Goal: Task Accomplishment & Management: Manage account settings

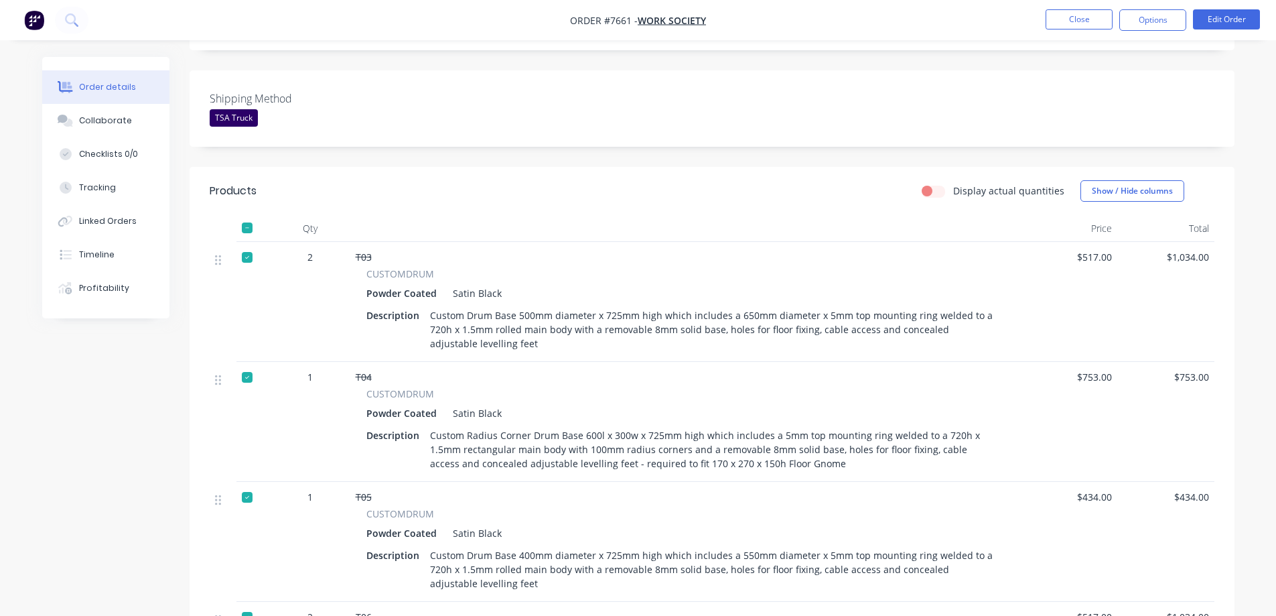
scroll to position [335, 0]
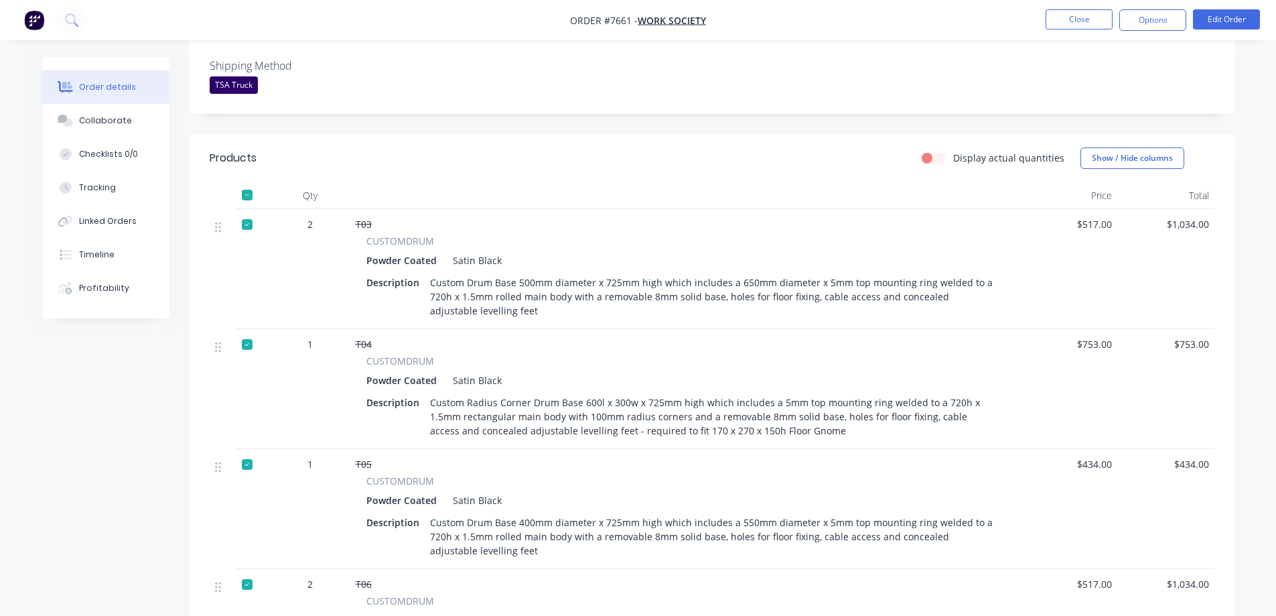
click at [247, 225] on div at bounding box center [247, 224] width 27 height 27
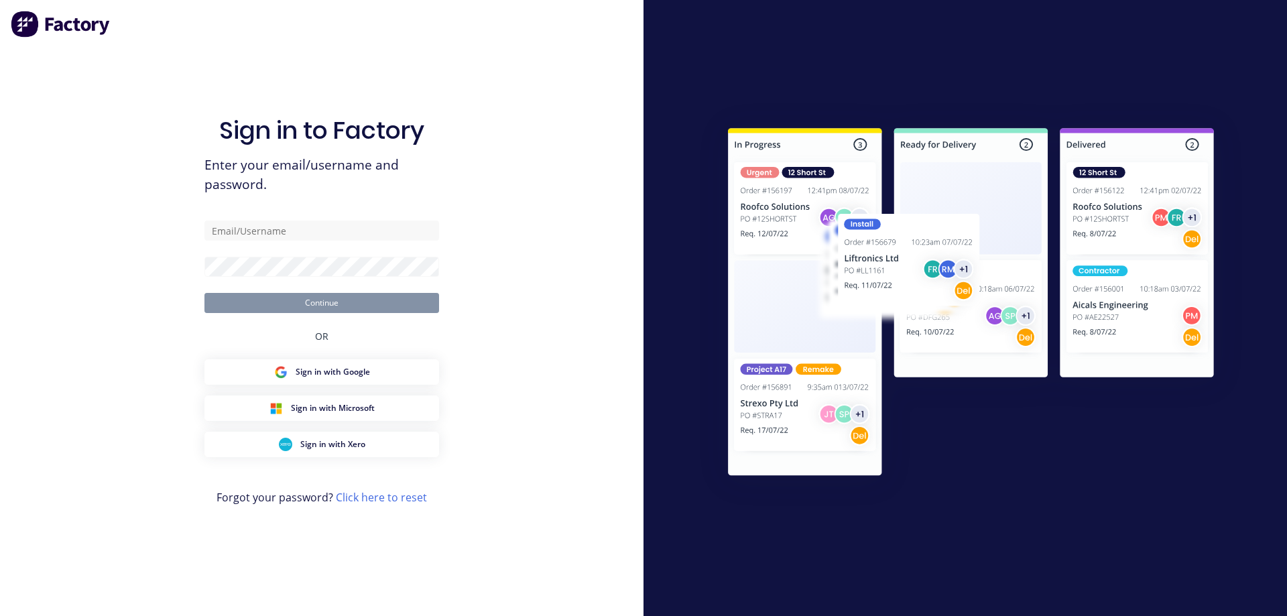
click at [245, 196] on div "Sign in to Factory Enter your email/username and password. Continue OR Sign in …" at bounding box center [321, 322] width 235 height 568
click at [245, 233] on input "text" at bounding box center [321, 230] width 235 height 20
type input "[EMAIL_ADDRESS][PERSON_NAME][DOMAIN_NAME]"
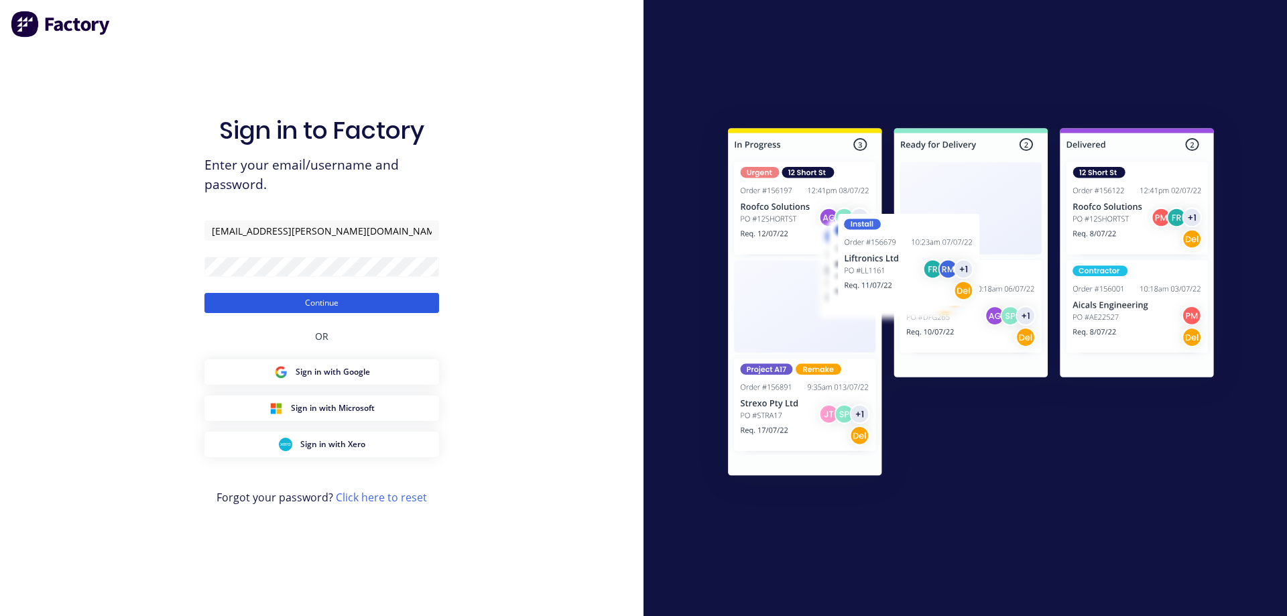
click at [288, 302] on button "Continue" at bounding box center [321, 303] width 235 height 20
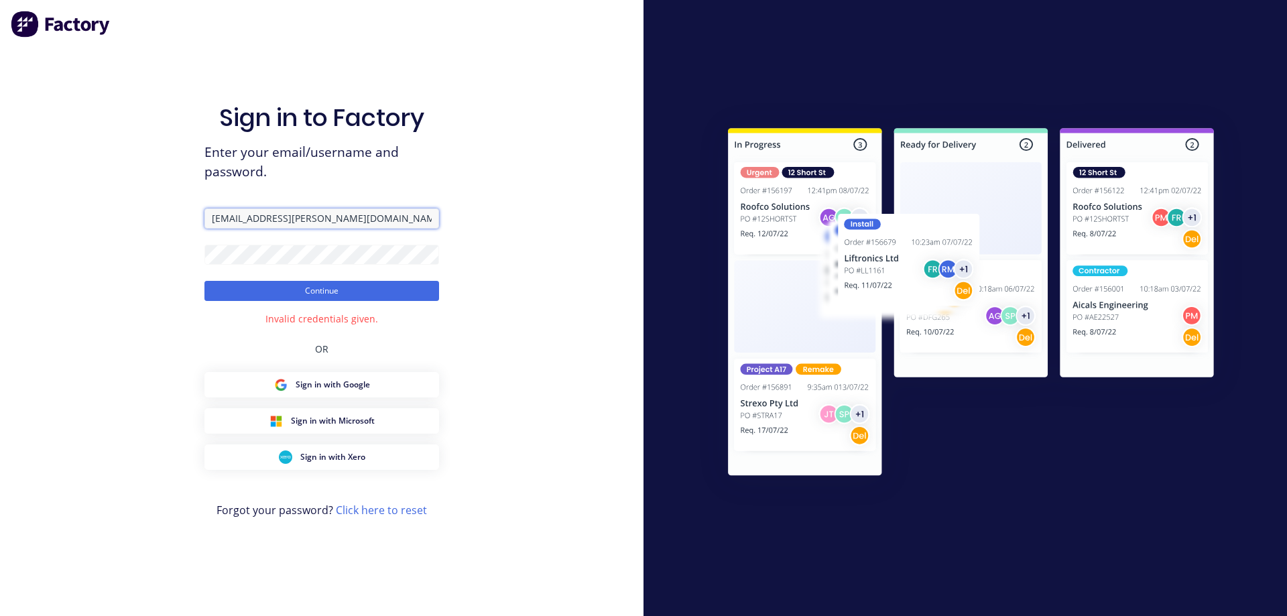
drag, startPoint x: 350, startPoint y: 220, endPoint x: 178, endPoint y: 228, distance: 171.7
click at [179, 228] on div "Sign in to Factory Enter your email/username and password. [EMAIL_ADDRESS][PERS…" at bounding box center [321, 308] width 643 height 616
type input "[EMAIL_ADDRESS][DOMAIN_NAME]"
click at [298, 290] on button "Continue" at bounding box center [321, 291] width 235 height 20
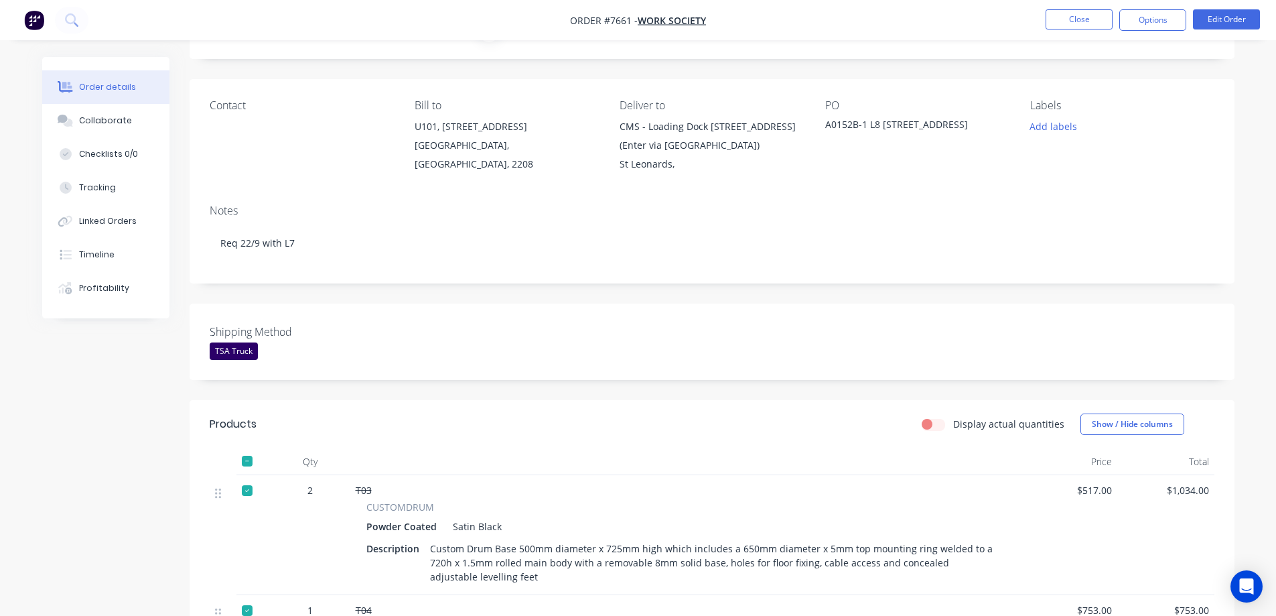
scroll to position [134, 0]
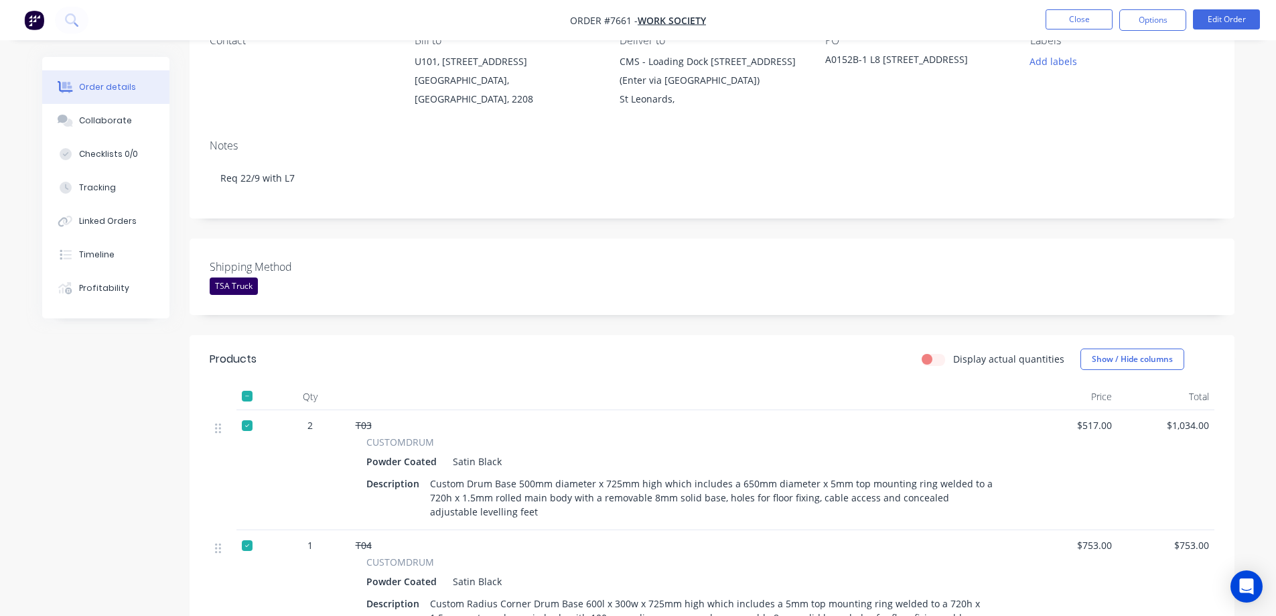
click at [249, 397] on div at bounding box center [247, 396] width 27 height 27
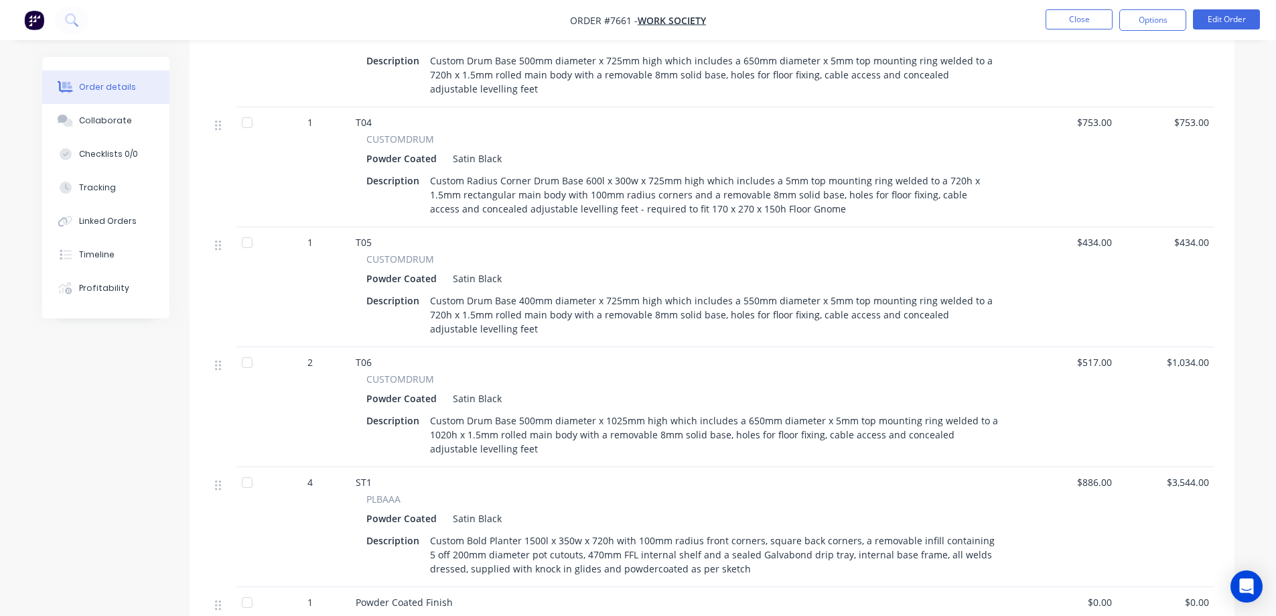
scroll to position [549, 0]
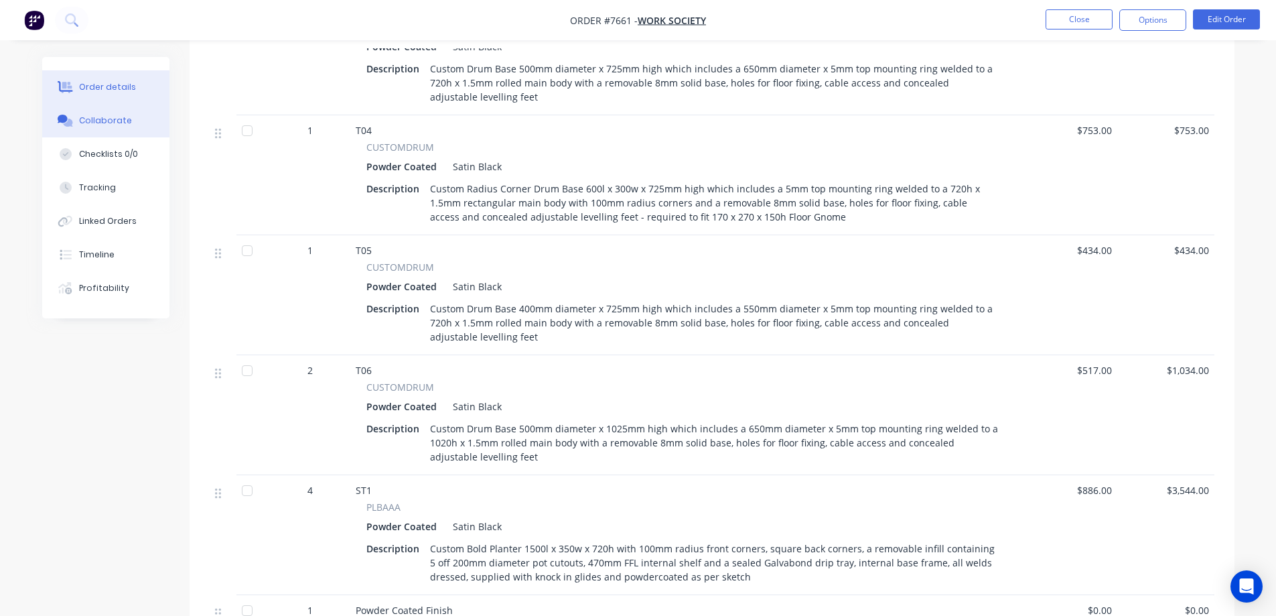
click at [89, 118] on div "Collaborate" at bounding box center [105, 121] width 53 height 12
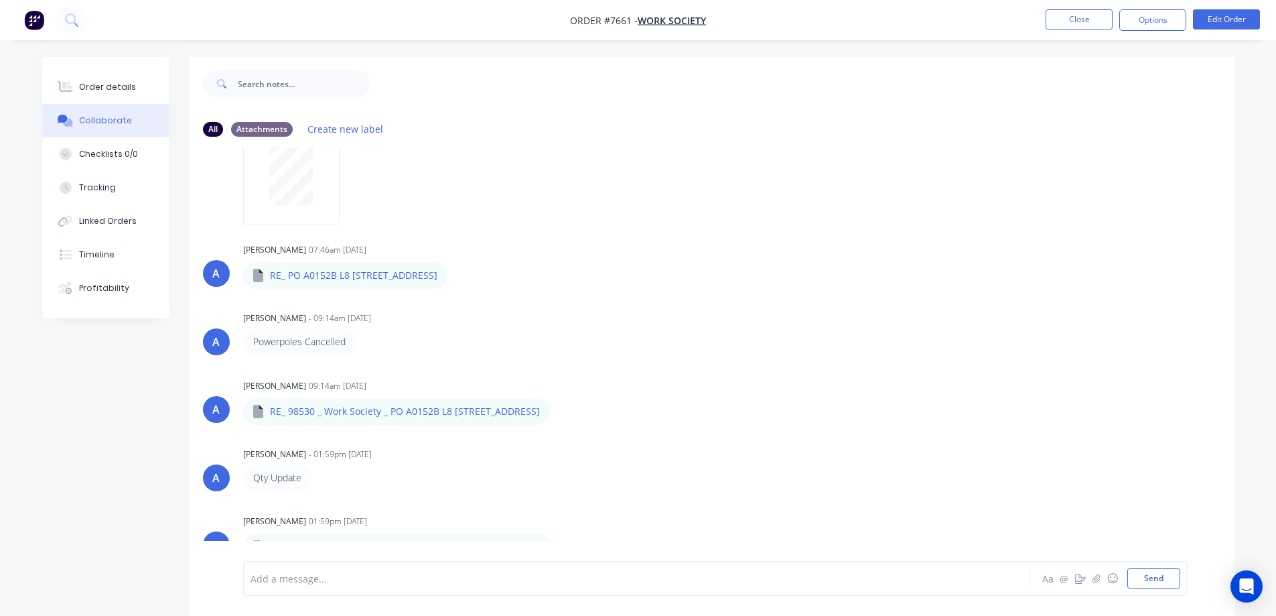
scroll to position [627, 0]
click at [1096, 581] on icon "button" at bounding box center [1096, 578] width 8 height 9
click at [1143, 581] on button "Send" at bounding box center [1154, 578] width 53 height 20
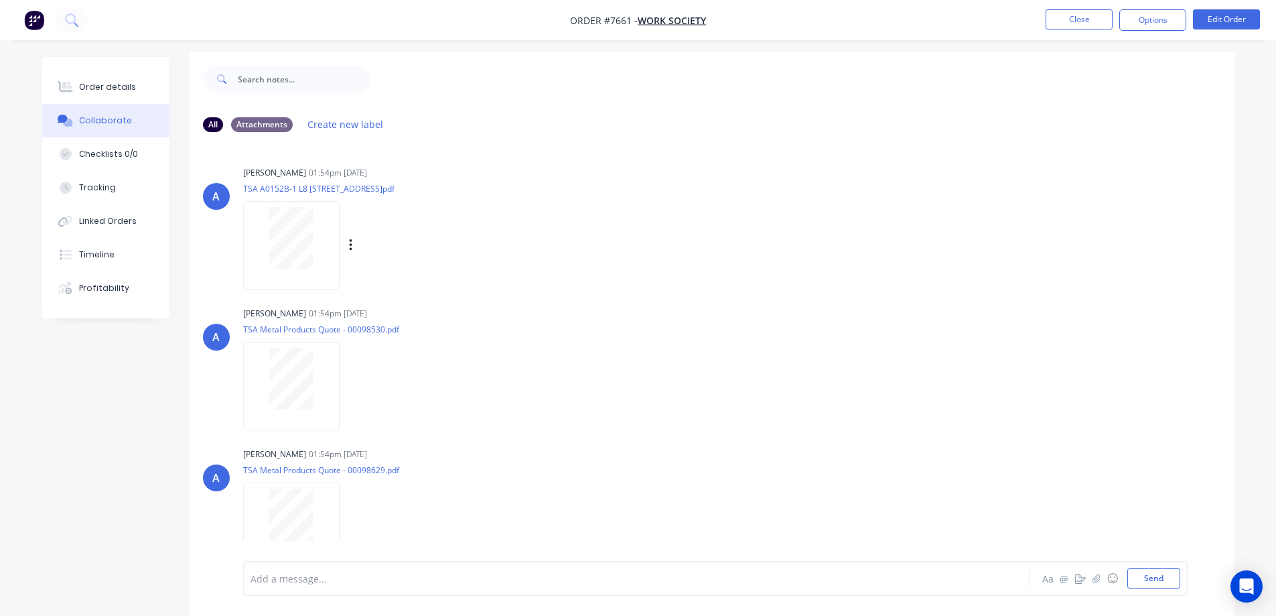
scroll to position [0, 0]
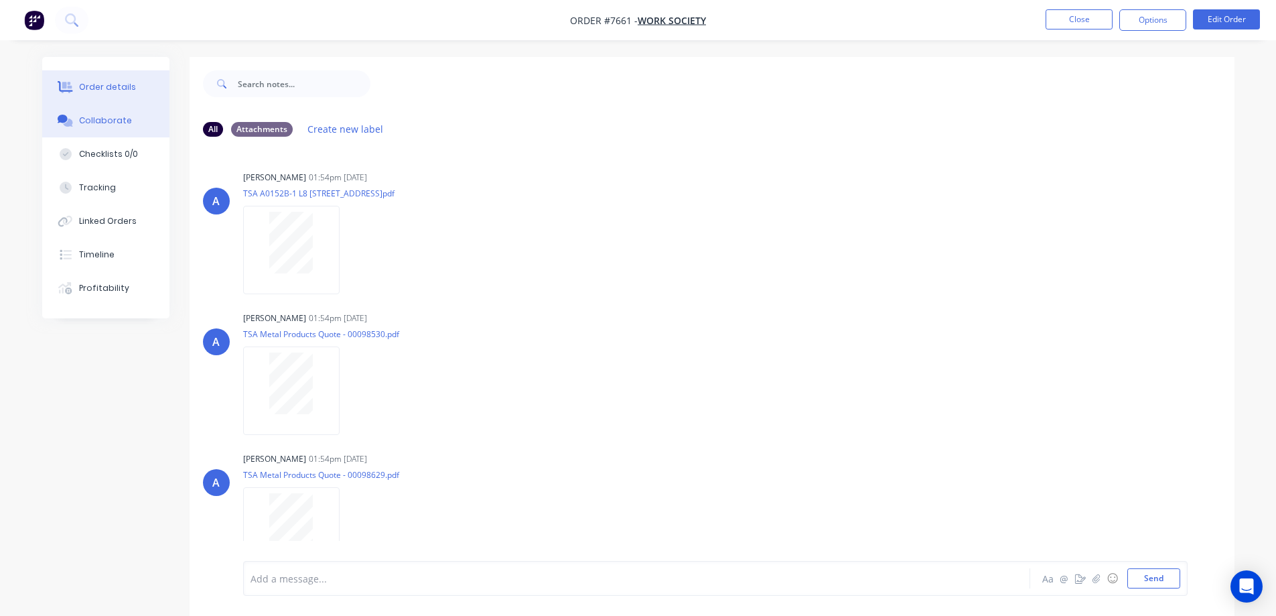
click at [118, 75] on button "Order details" at bounding box center [105, 87] width 127 height 34
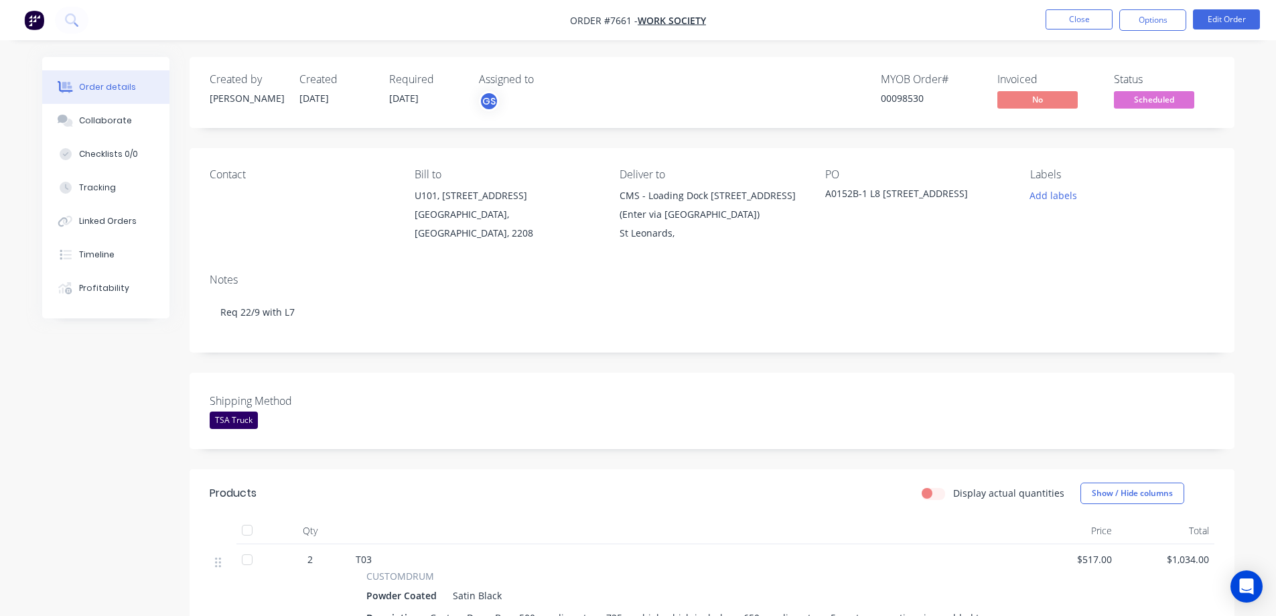
click at [1147, 100] on span "Scheduled" at bounding box center [1154, 99] width 80 height 17
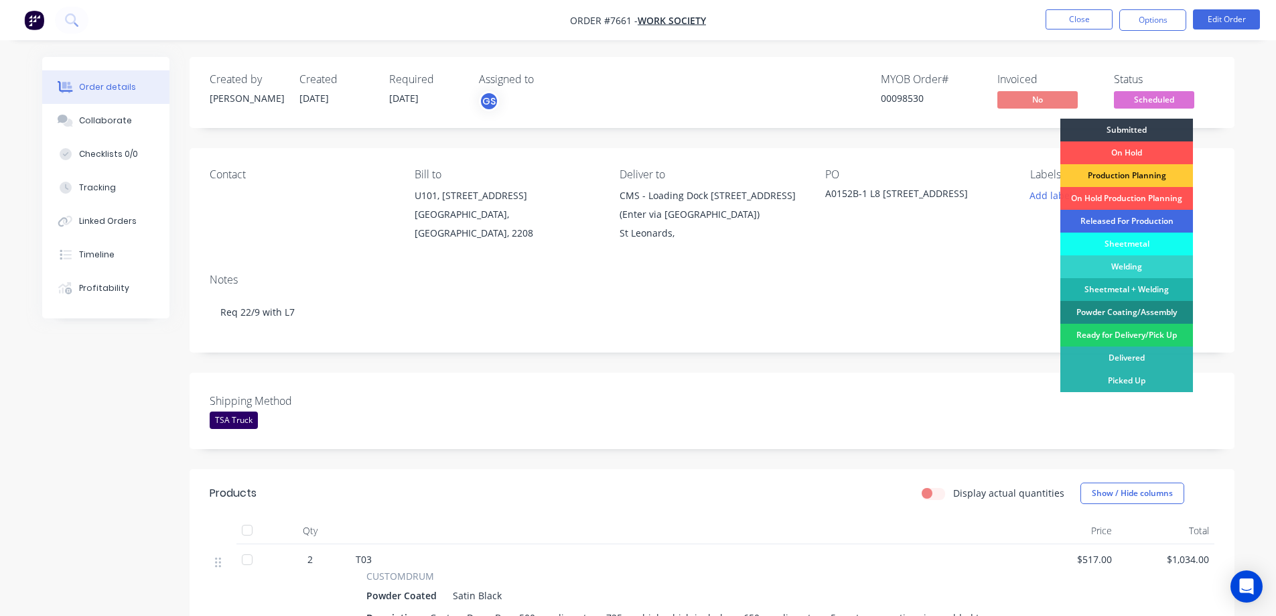
click at [1128, 216] on div "Released For Production" at bounding box center [1127, 221] width 133 height 23
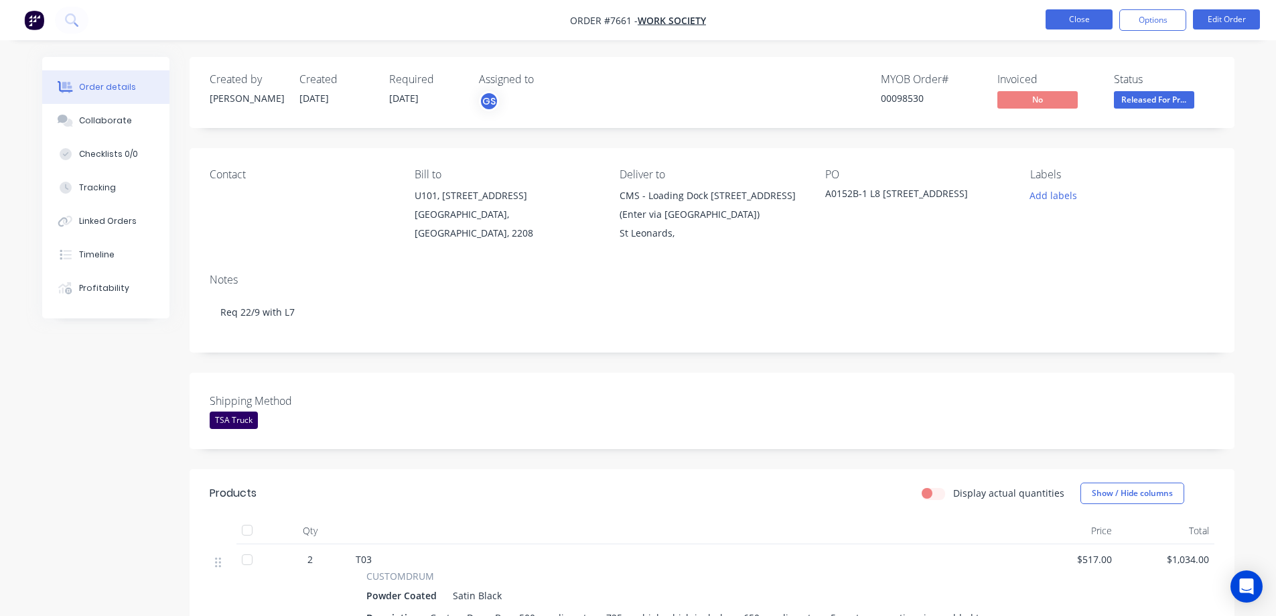
click at [1072, 21] on button "Close" at bounding box center [1079, 19] width 67 height 20
